Goal: Task Accomplishment & Management: Manage account settings

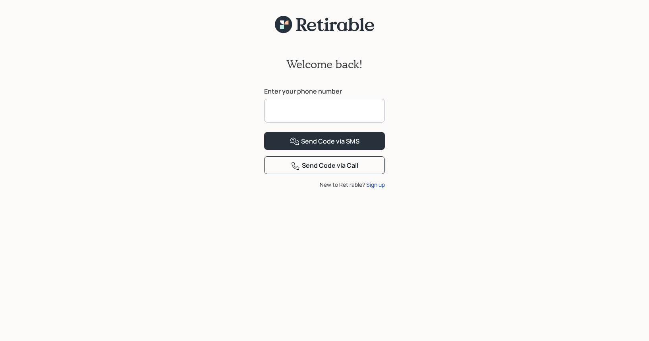
click at [282, 110] on input at bounding box center [324, 111] width 121 height 24
type input "**********"
click at [319, 146] on div "Send Code via SMS" at bounding box center [324, 142] width 69 height 10
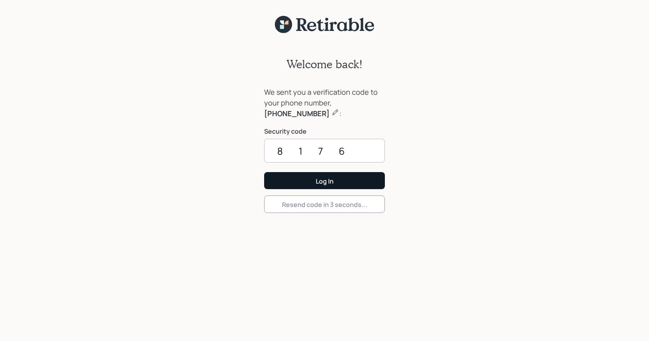
type input "8176"
click at [324, 180] on div "Log In" at bounding box center [325, 181] width 18 height 9
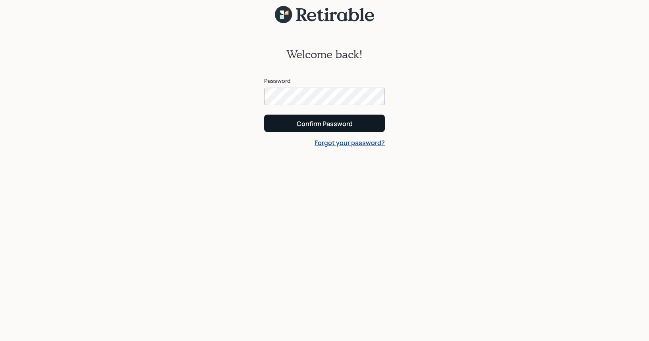
scroll to position [10, 0]
click at [310, 123] on div "Confirm Password" at bounding box center [324, 123] width 56 height 9
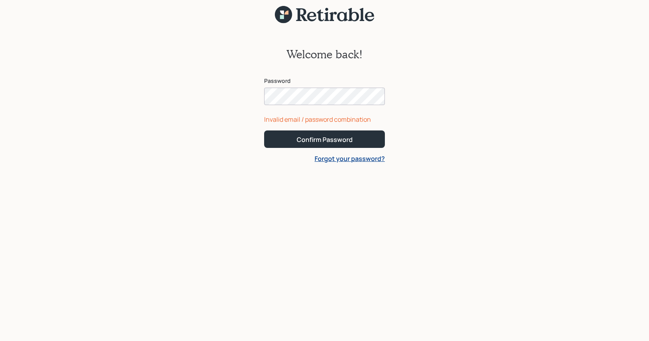
click at [257, 90] on div "Welcome back! Password Invalid email / password combination Confirm Password Fo…" at bounding box center [324, 108] width 137 height 169
click at [317, 140] on div "Confirm Password" at bounding box center [324, 139] width 56 height 9
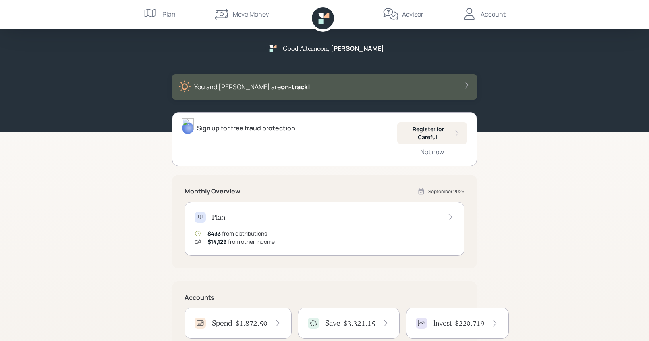
click at [63, 175] on div "Good Afternoon , [PERSON_NAME] and [PERSON_NAME] are on‑track! Sign up for free…" at bounding box center [324, 231] width 649 height 462
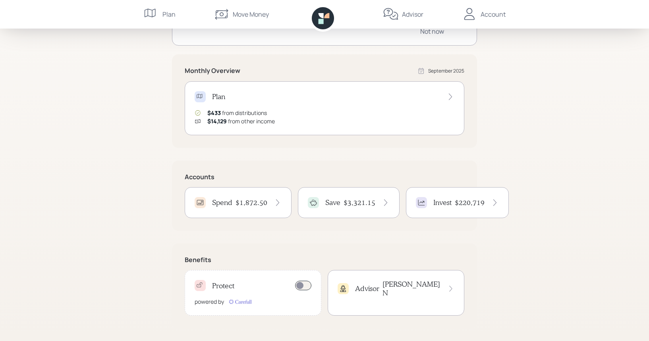
scroll to position [121, 0]
click at [261, 202] on h4 "$1,872.50" at bounding box center [251, 202] width 32 height 9
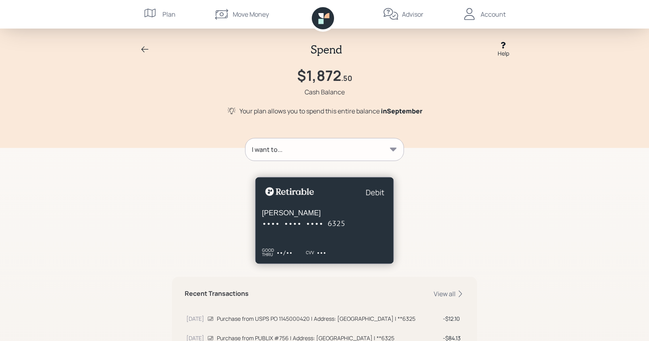
click at [144, 46] on icon at bounding box center [145, 50] width 10 height 10
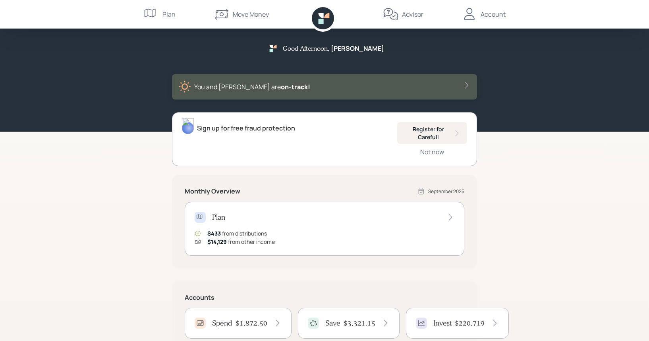
click at [368, 322] on h4 "$3,321.15" at bounding box center [359, 323] width 32 height 9
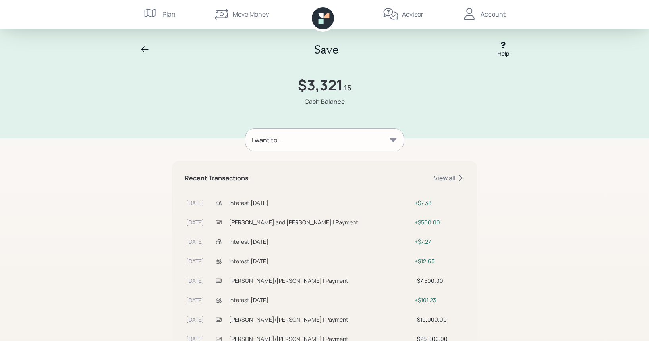
click at [142, 47] on icon at bounding box center [145, 50] width 10 height 10
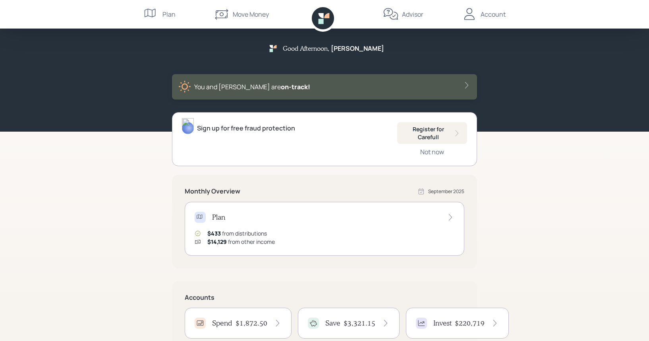
click at [487, 14] on div "Account" at bounding box center [492, 15] width 25 height 10
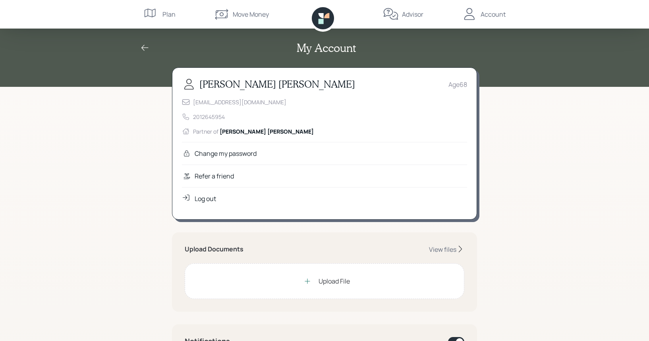
click at [203, 198] on div "Log out" at bounding box center [204, 199] width 21 height 10
